Goal: Book appointment/travel/reservation

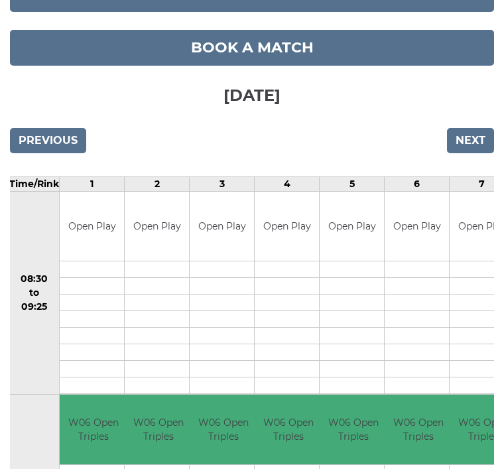
scroll to position [187, 0]
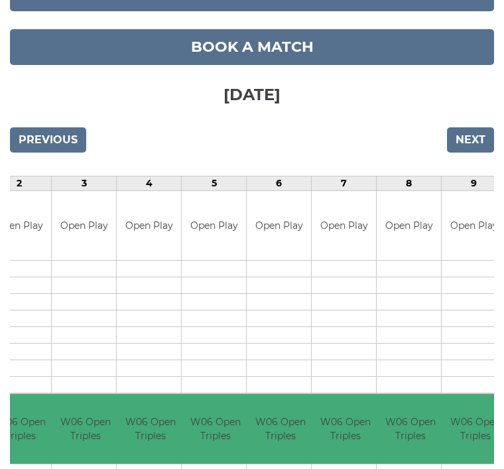
click at [54, 133] on input "Previous" at bounding box center [48, 139] width 76 height 25
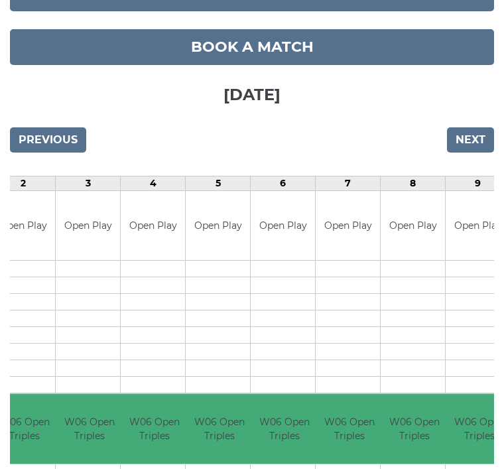
click at [60, 138] on input "Previous" at bounding box center [48, 139] width 76 height 25
click at [62, 135] on input "Previous" at bounding box center [48, 139] width 76 height 25
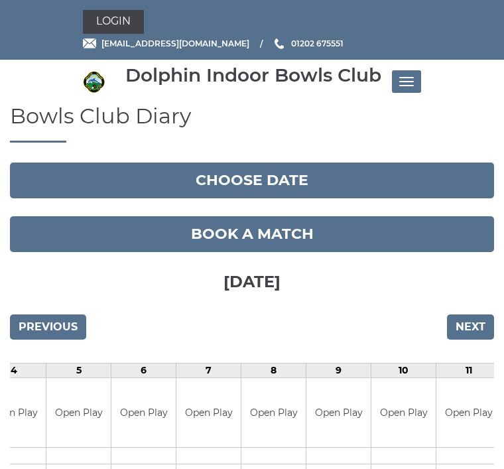
click at [414, 74] on button "Toggle navigation" at bounding box center [406, 81] width 29 height 23
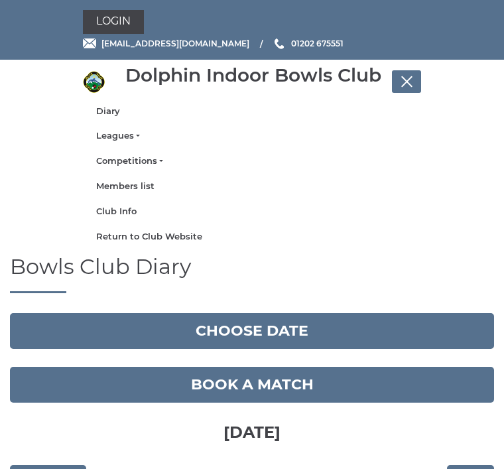
click at [126, 136] on link "Leagues" at bounding box center [252, 136] width 312 height 12
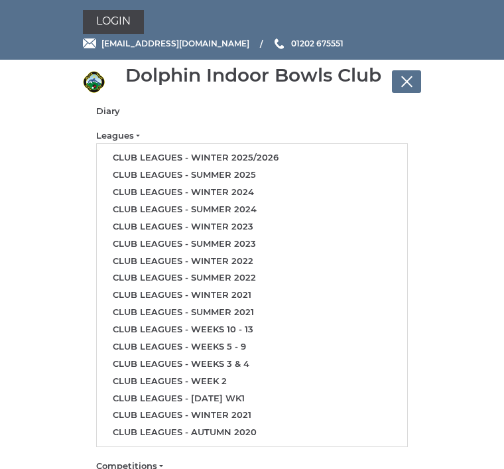
click at [262, 157] on link "Club leagues - Winter 2025/2026" at bounding box center [252, 157] width 310 height 17
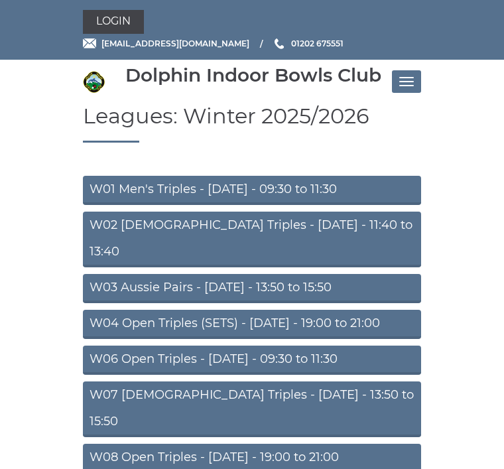
click at [275, 310] on link "W04 Open Triples (SETS) - Monday - 19:00 to 21:00" at bounding box center [252, 324] width 338 height 29
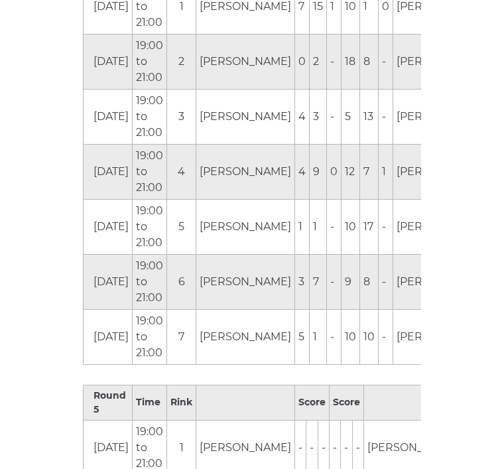
scroll to position [2318, 0]
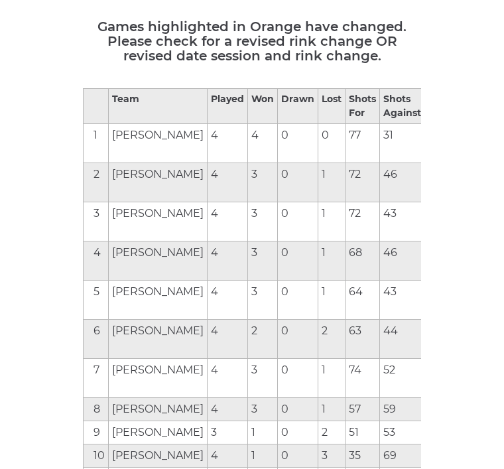
scroll to position [0, 1]
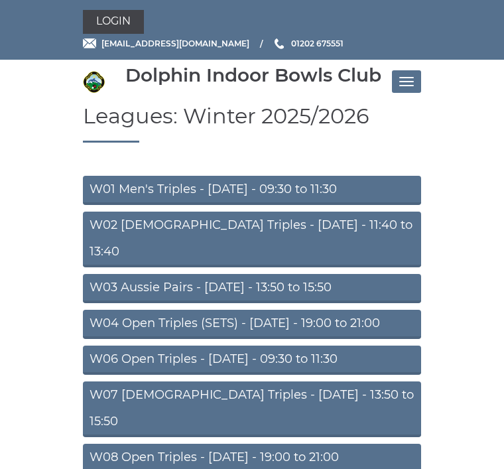
click at [418, 85] on button "Toggle navigation" at bounding box center [406, 81] width 29 height 23
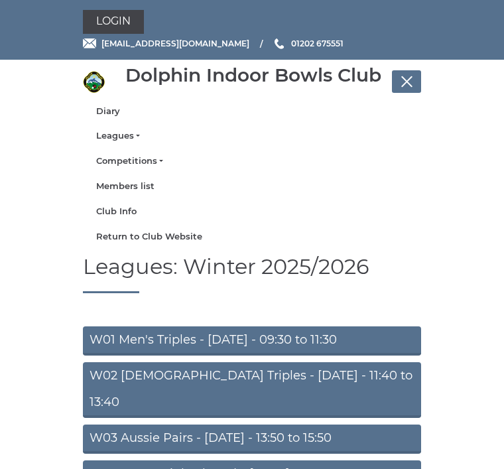
click at [108, 113] on link "Diary" at bounding box center [252, 111] width 312 height 12
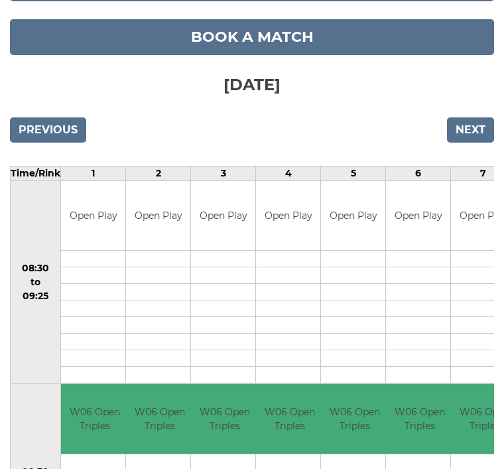
scroll to position [108, 0]
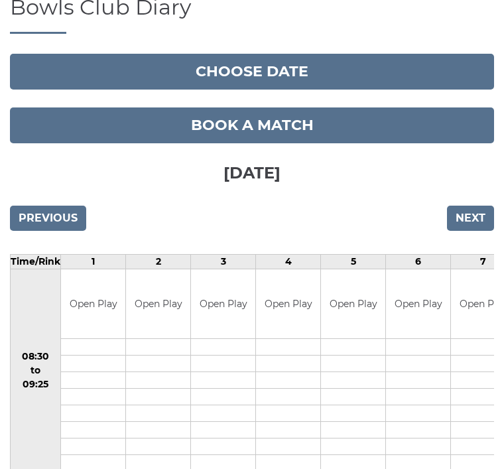
click at [480, 220] on input "Next" at bounding box center [470, 218] width 47 height 25
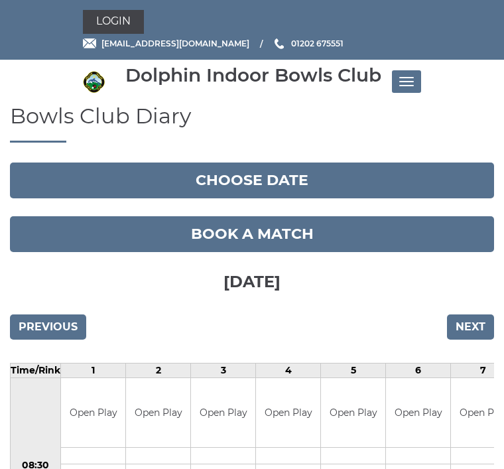
click at [484, 216] on link "Book a match" at bounding box center [252, 234] width 484 height 36
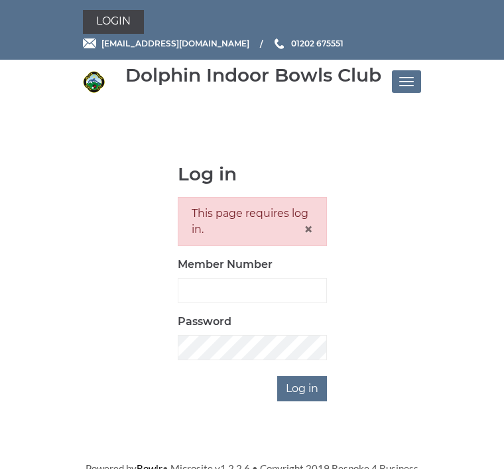
click at [401, 78] on button "Toggle navigation" at bounding box center [406, 81] width 29 height 23
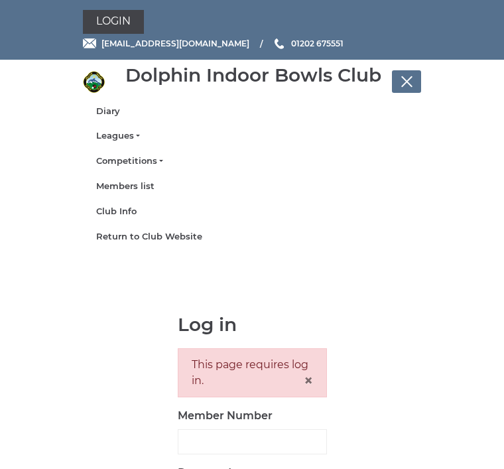
click at [111, 109] on link "Diary" at bounding box center [252, 111] width 312 height 12
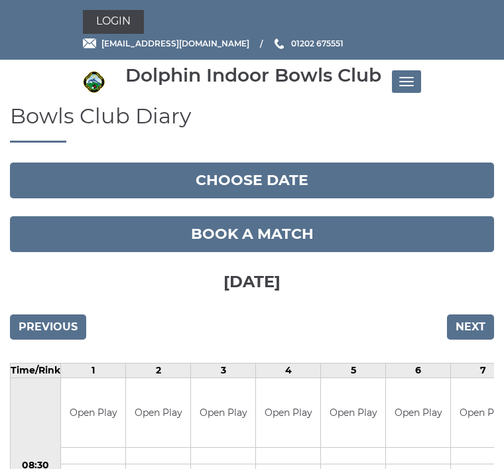
click at [472, 326] on input "Next" at bounding box center [470, 326] width 47 height 25
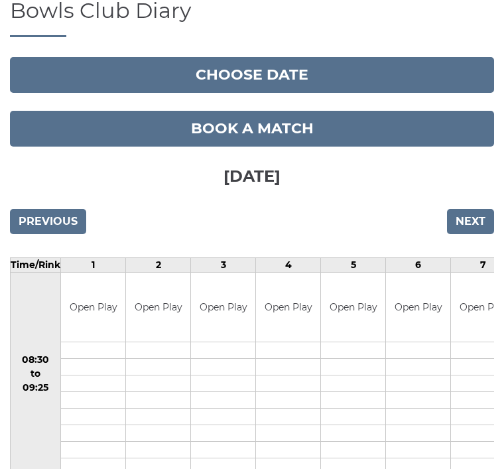
scroll to position [105, 0]
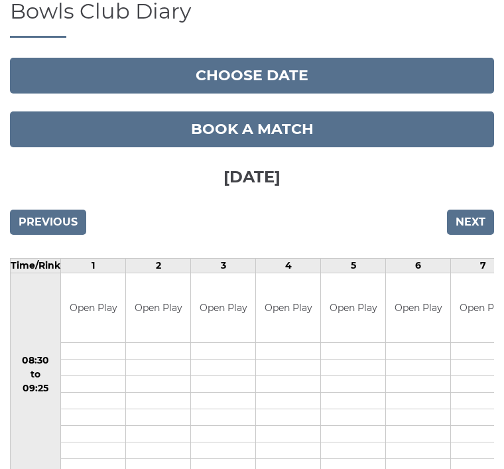
click at [482, 222] on input "Next" at bounding box center [470, 222] width 47 height 25
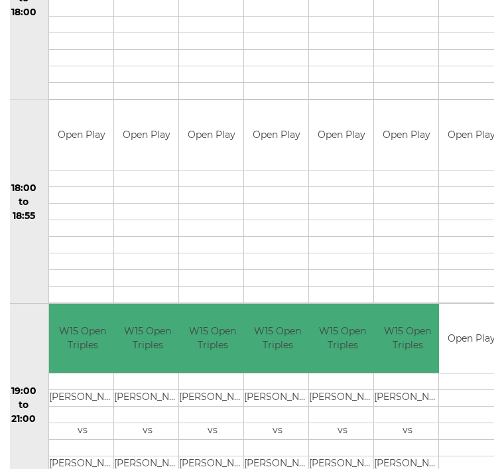
scroll to position [1334, 0]
